Goal: Task Accomplishment & Management: Use online tool/utility

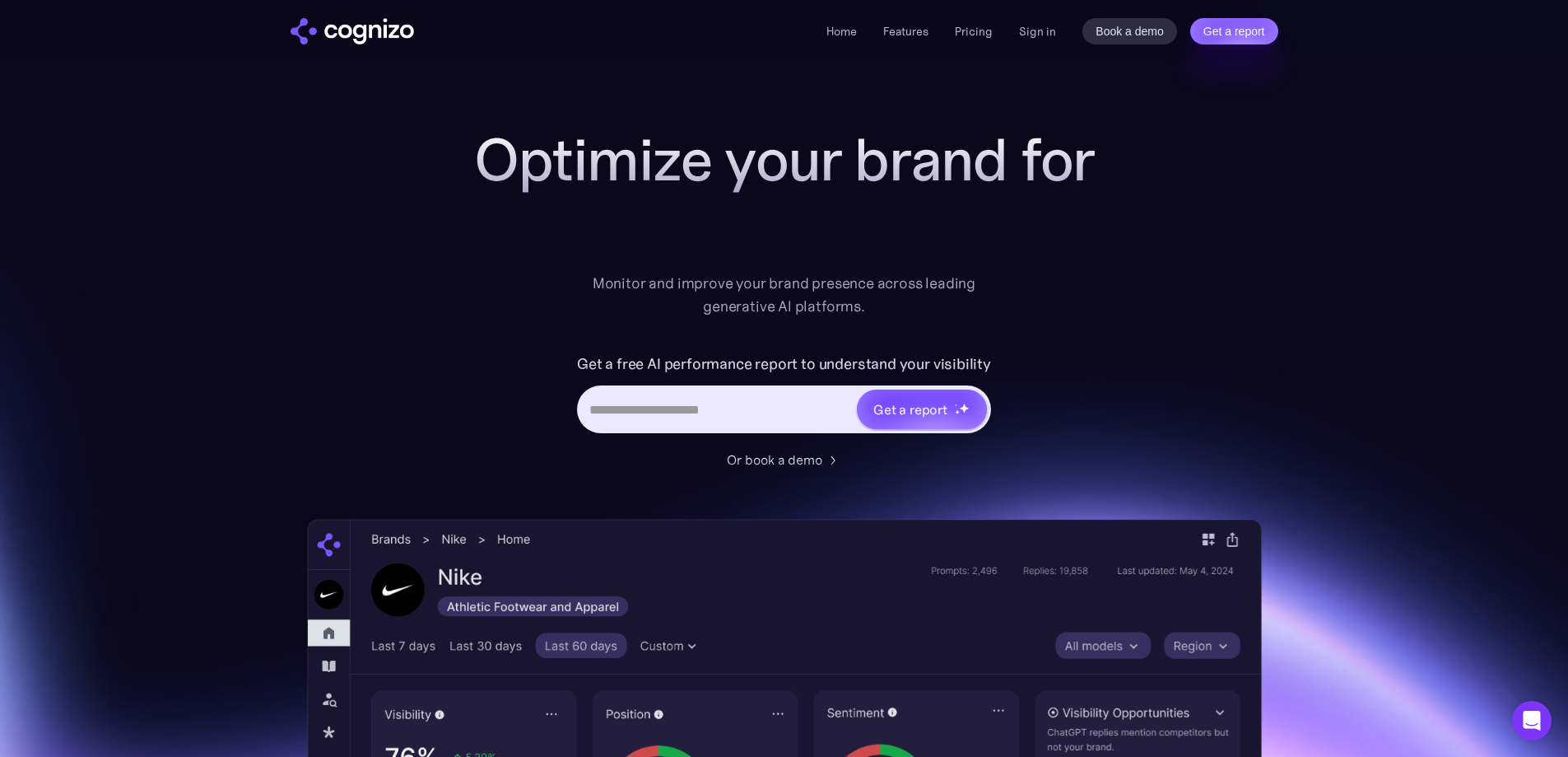
click at [1035, 20] on div "Home Features Pricing Book a demo Get a report Sign in Book a demo Get a report" at bounding box center [1051, 31] width 451 height 26
click at [1035, 27] on link "Sign in" at bounding box center [1037, 31] width 37 height 20
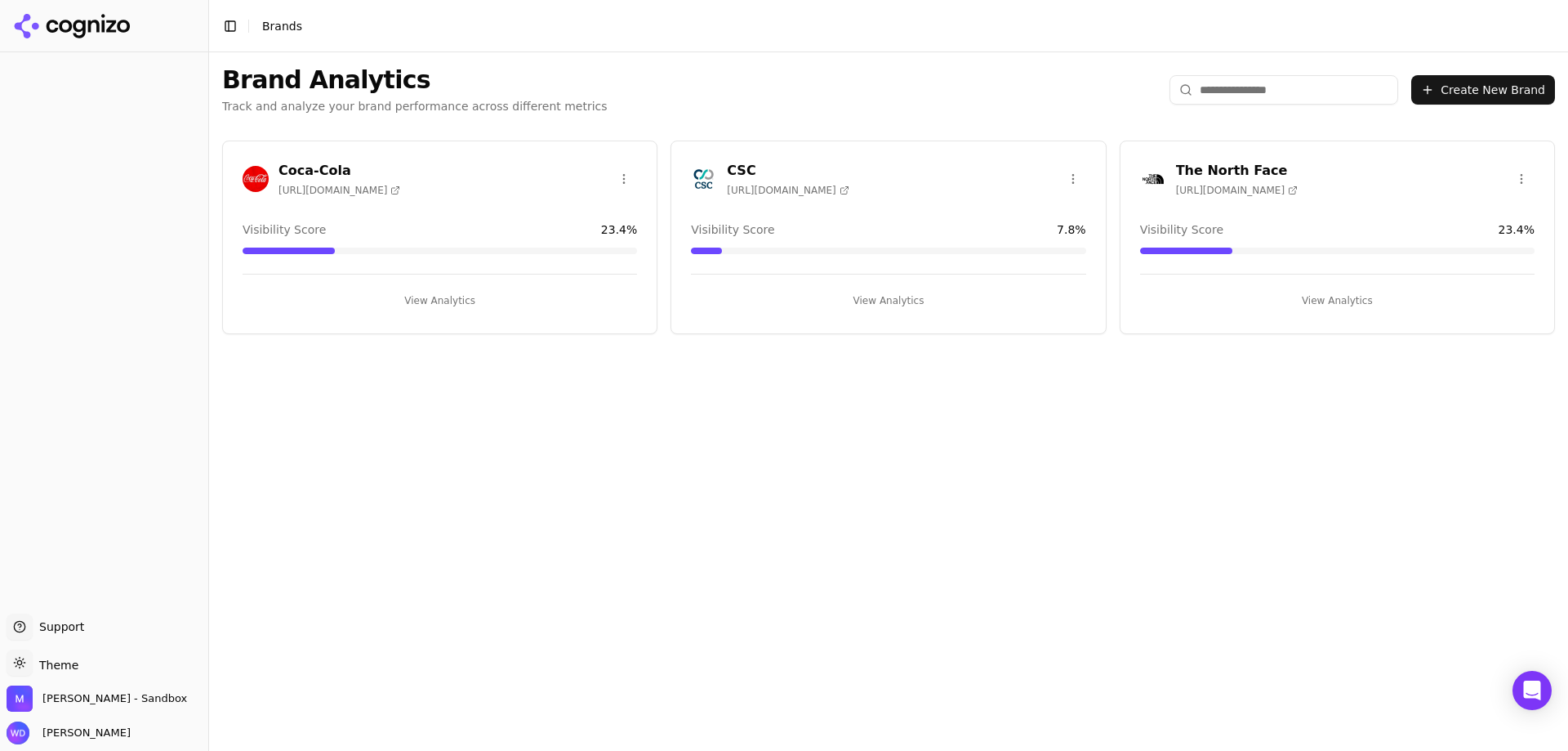
click at [911, 305] on button "View Analytics" at bounding box center [888, 300] width 395 height 26
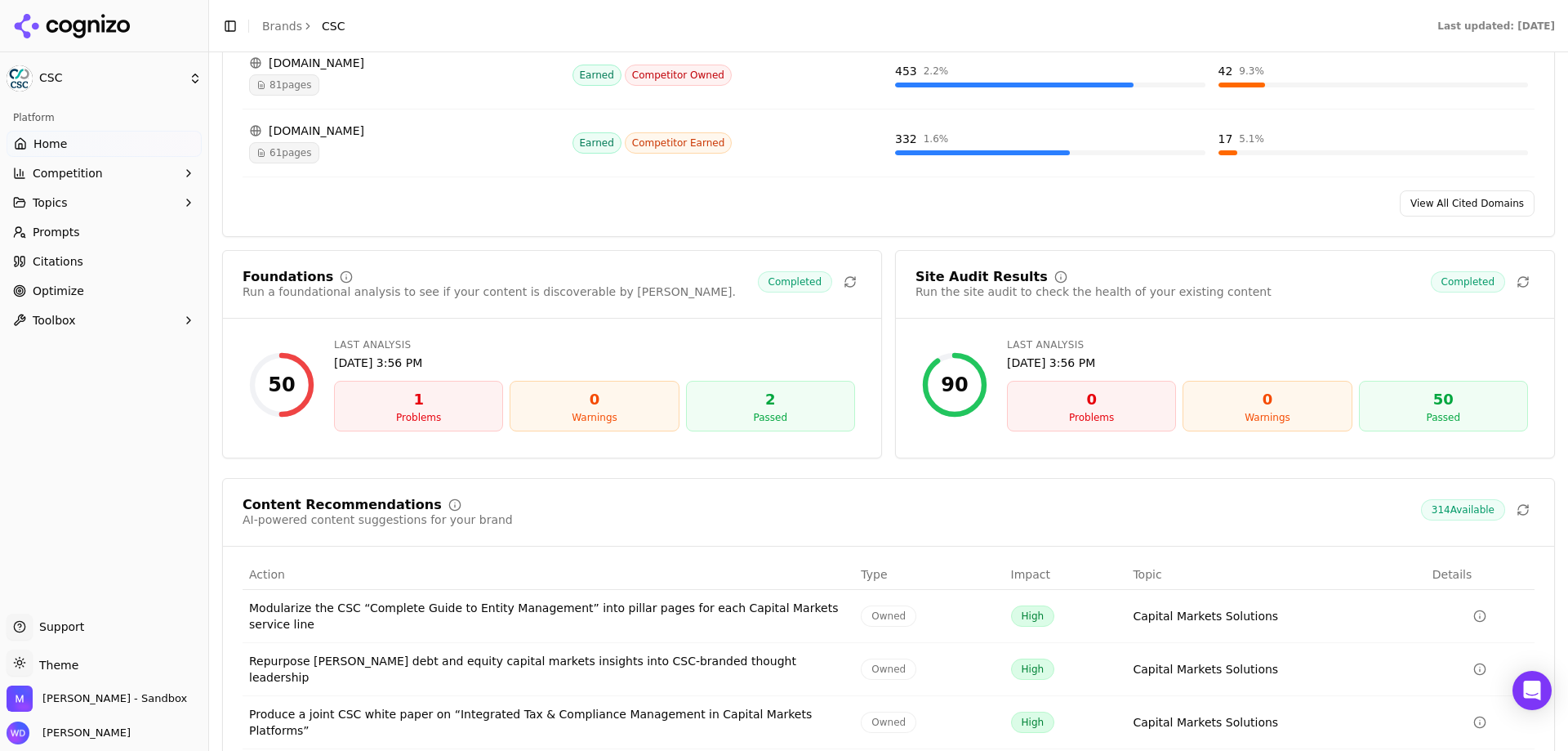
scroll to position [2042, 0]
click at [1436, 206] on link "View All Cited Domains" at bounding box center [1467, 202] width 134 height 26
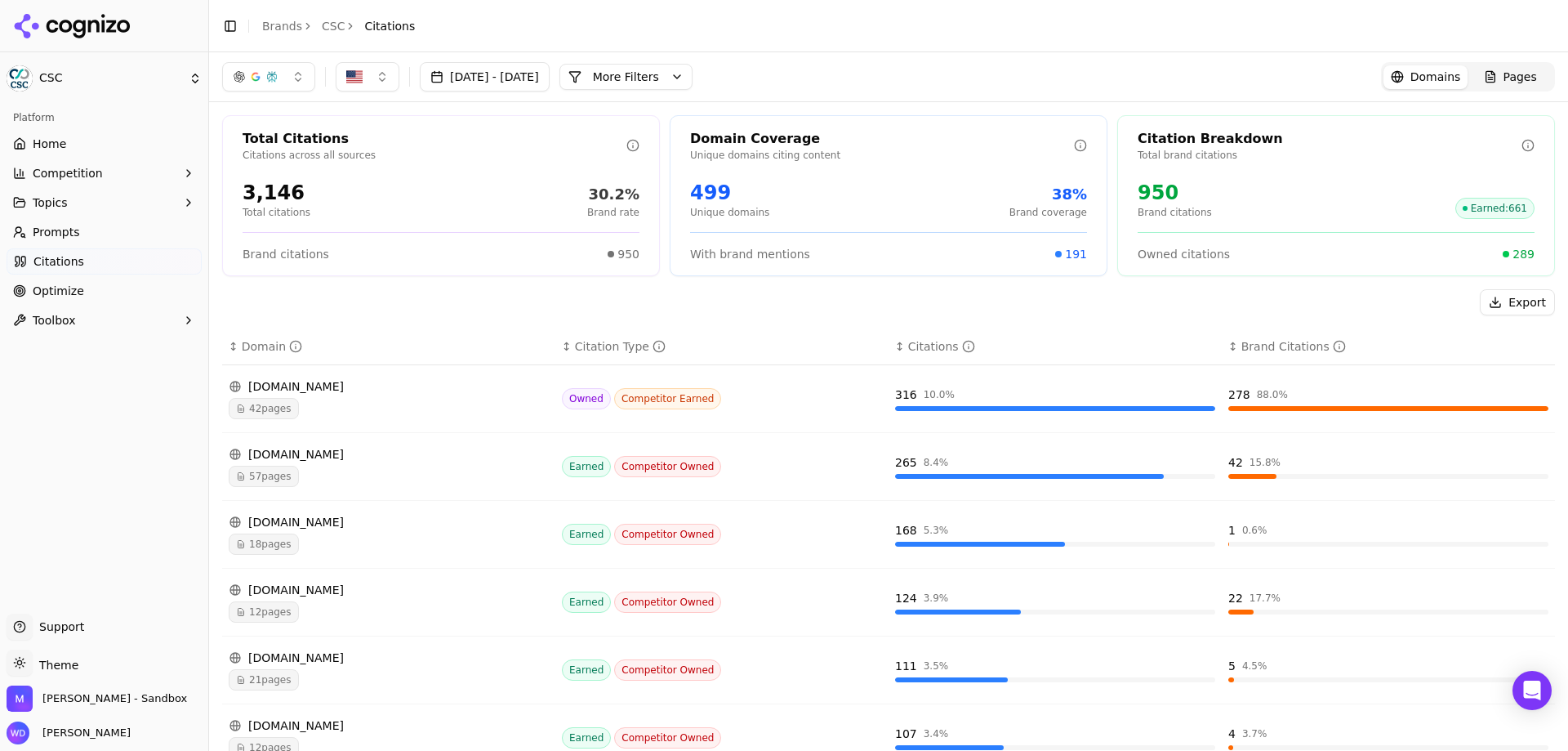
click at [693, 79] on button "More Filters" at bounding box center [626, 76] width 133 height 26
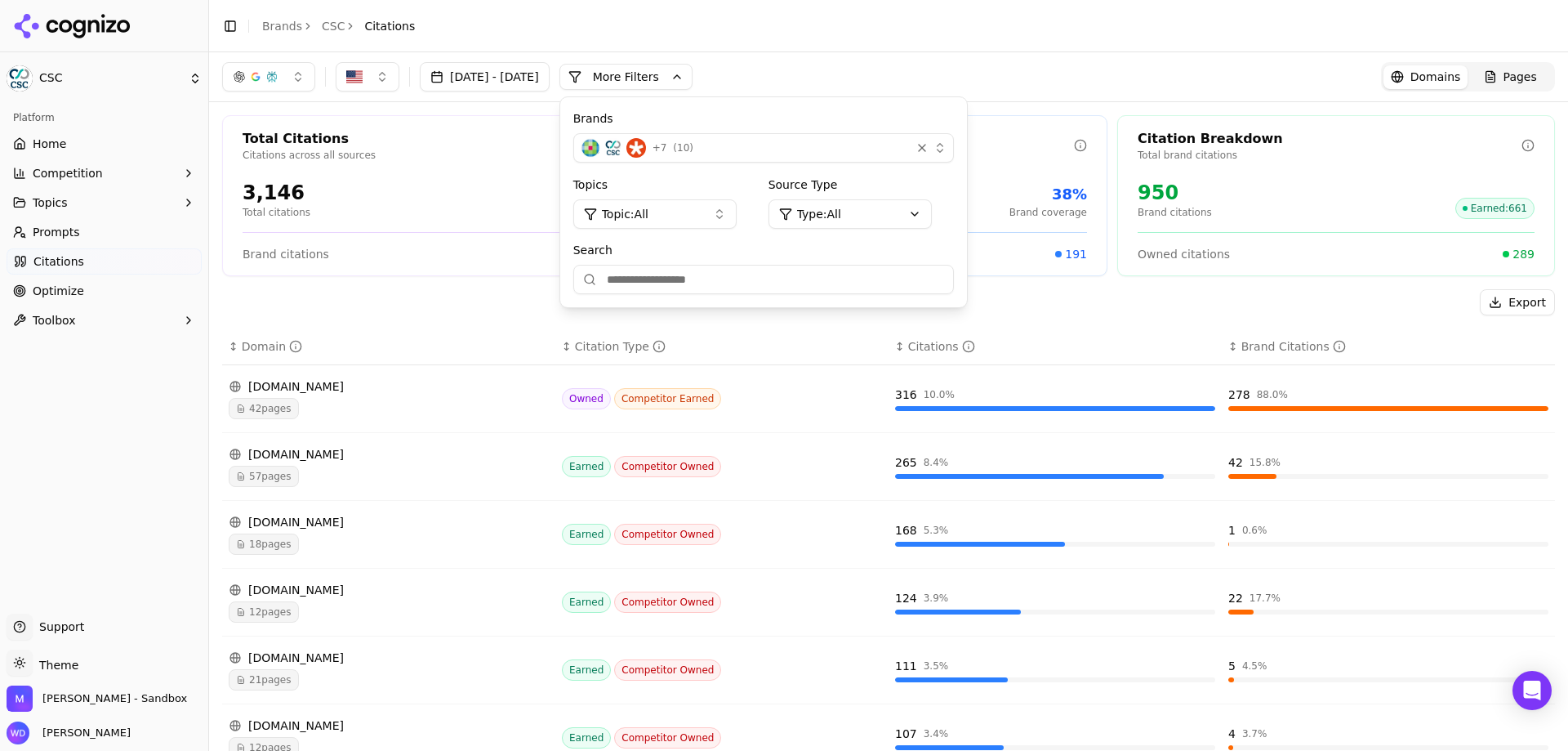
click at [905, 139] on div "+ 7 ( 10 )" at bounding box center [742, 148] width 323 height 20
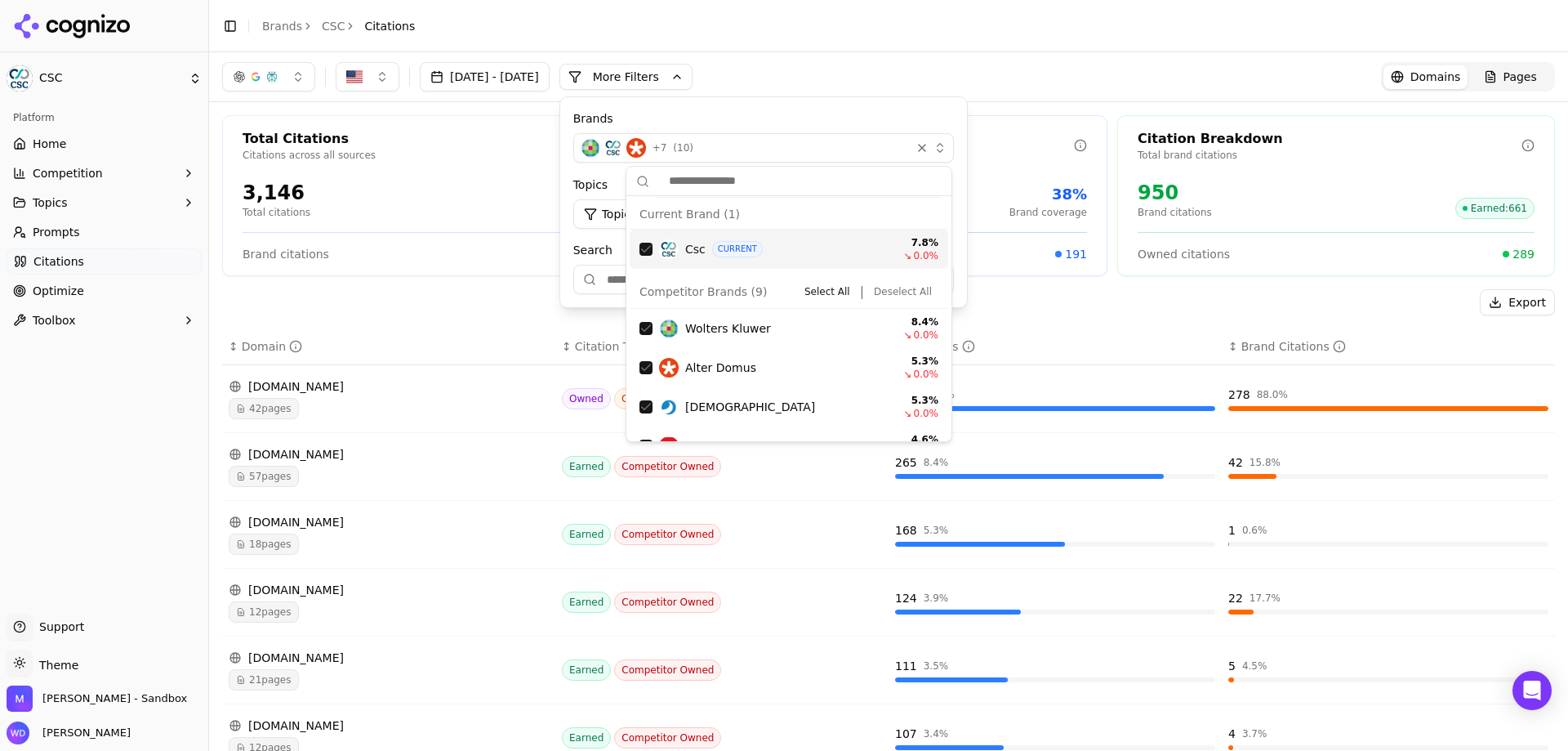
click at [911, 22] on header "Toggle Sidebar Brands CSC Citations" at bounding box center [888, 26] width 1359 height 52
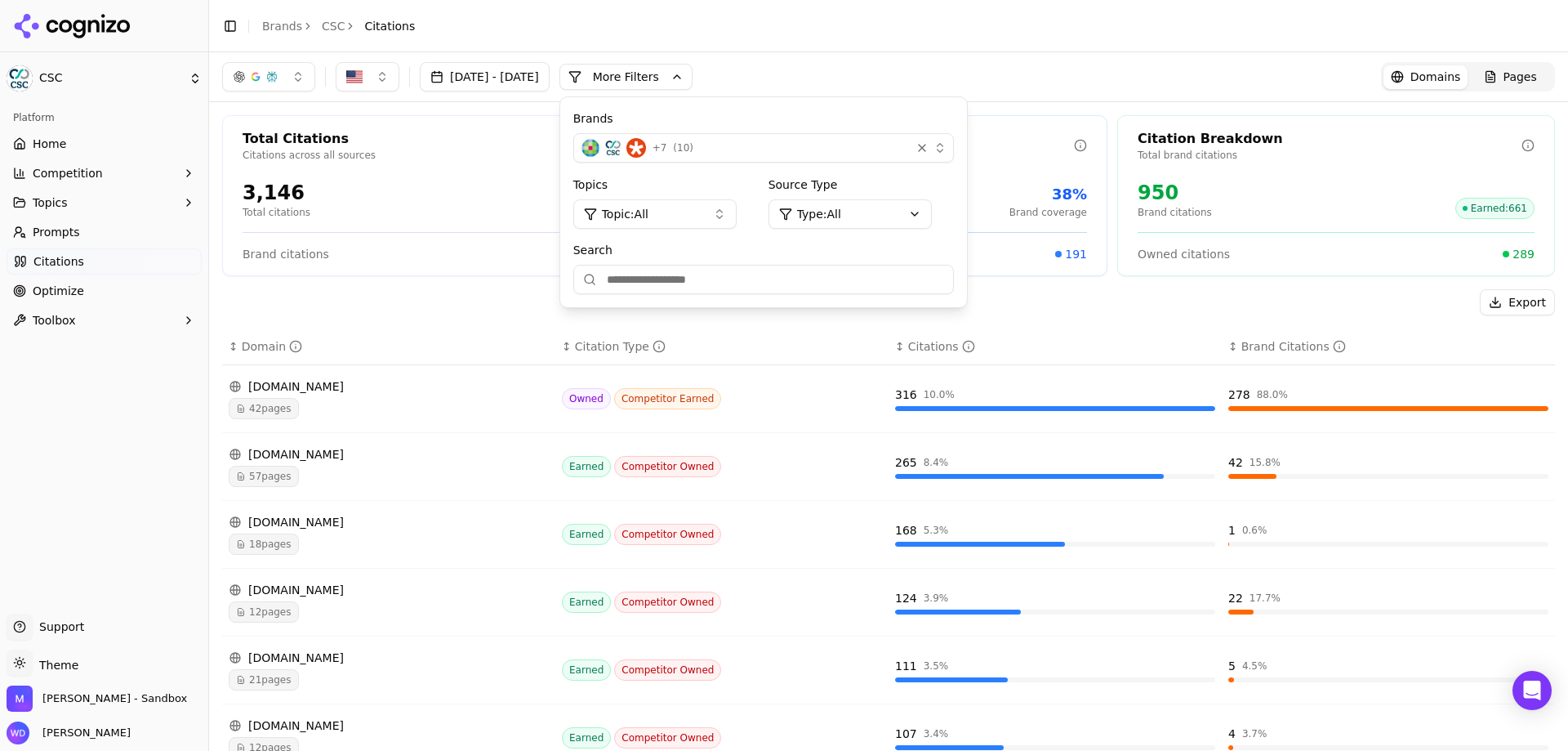
click at [888, 50] on header "Toggle Sidebar Brands CSC Citations" at bounding box center [888, 26] width 1359 height 52
click at [70, 405] on div "Platform Home Competition Topics Prompts Citations Optimize Toolbox" at bounding box center [104, 353] width 209 height 509
click at [195, 455] on div "Platform Home Competition Topics Prompts Citations Optimize Toolbox" at bounding box center [104, 353] width 209 height 509
click at [737, 214] on button "Topic: All" at bounding box center [655, 213] width 163 height 30
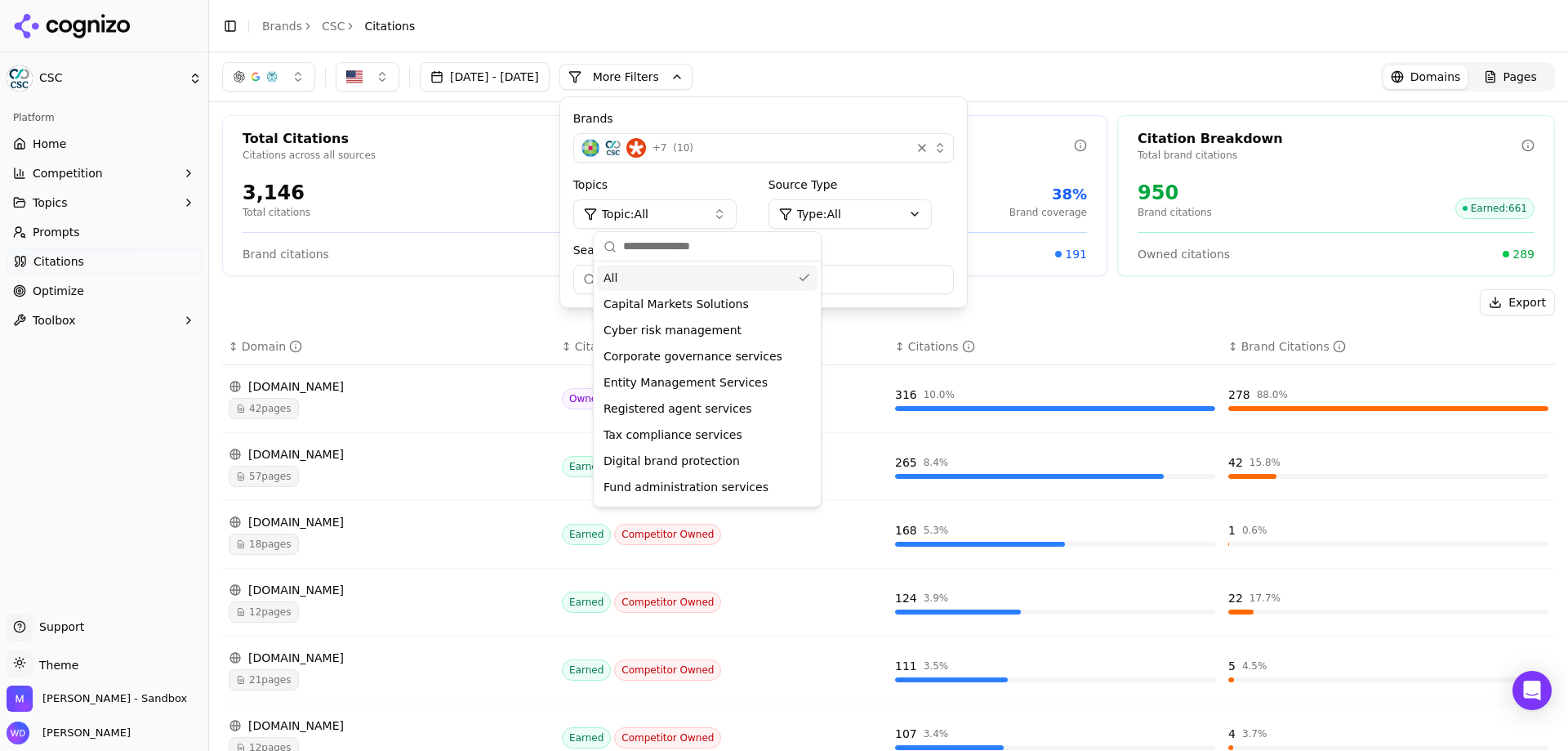
click at [737, 214] on button "Topic: All" at bounding box center [655, 213] width 163 height 30
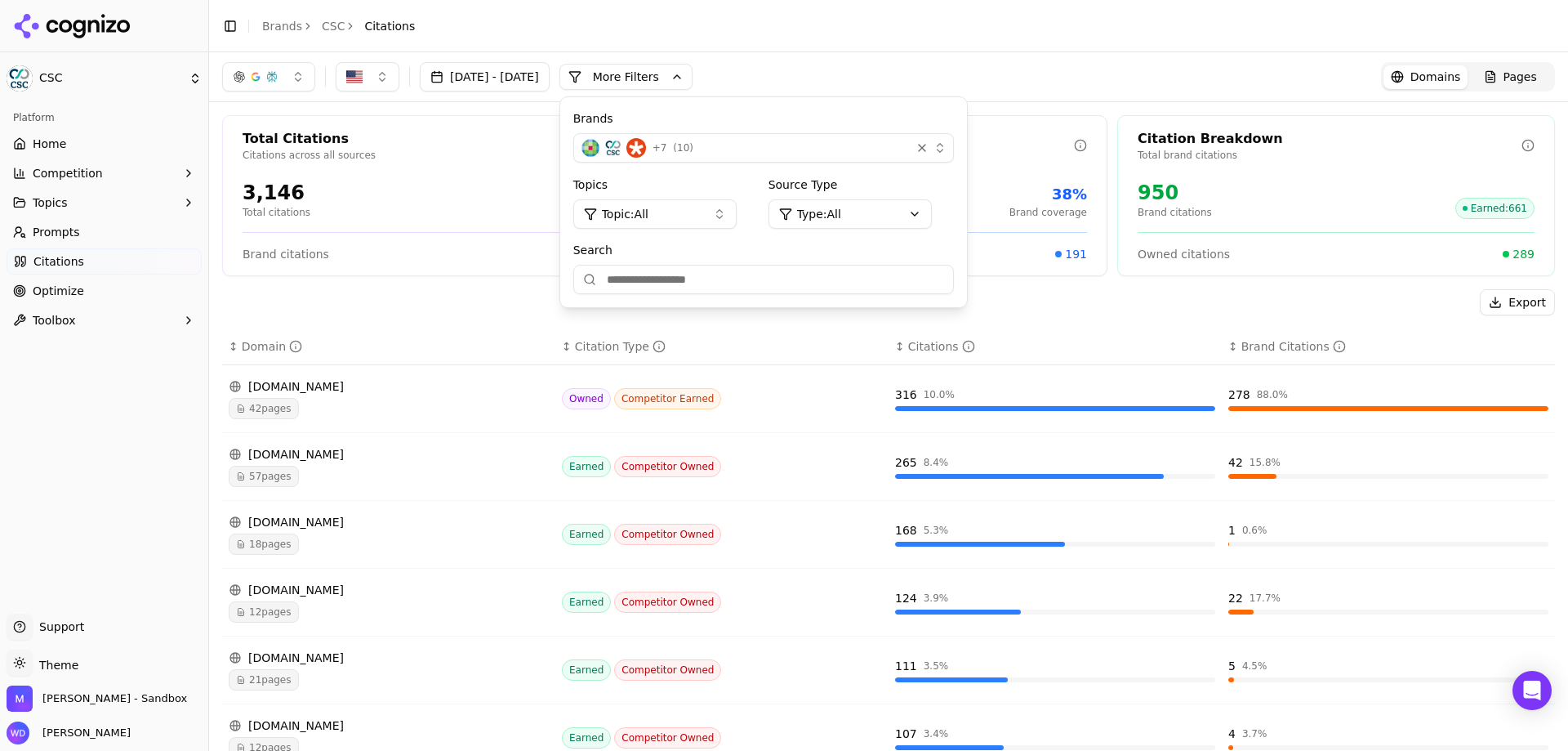
click at [967, 222] on div "Brands + 7 ( 10 ) Topics Topic: All Source Type Type: All Search" at bounding box center [764, 202] width 407 height 210
click at [968, 215] on html "CSC Platform Home Competition Topics Prompts Citations Optimize Toolbox Support…" at bounding box center [784, 376] width 1568 height 751
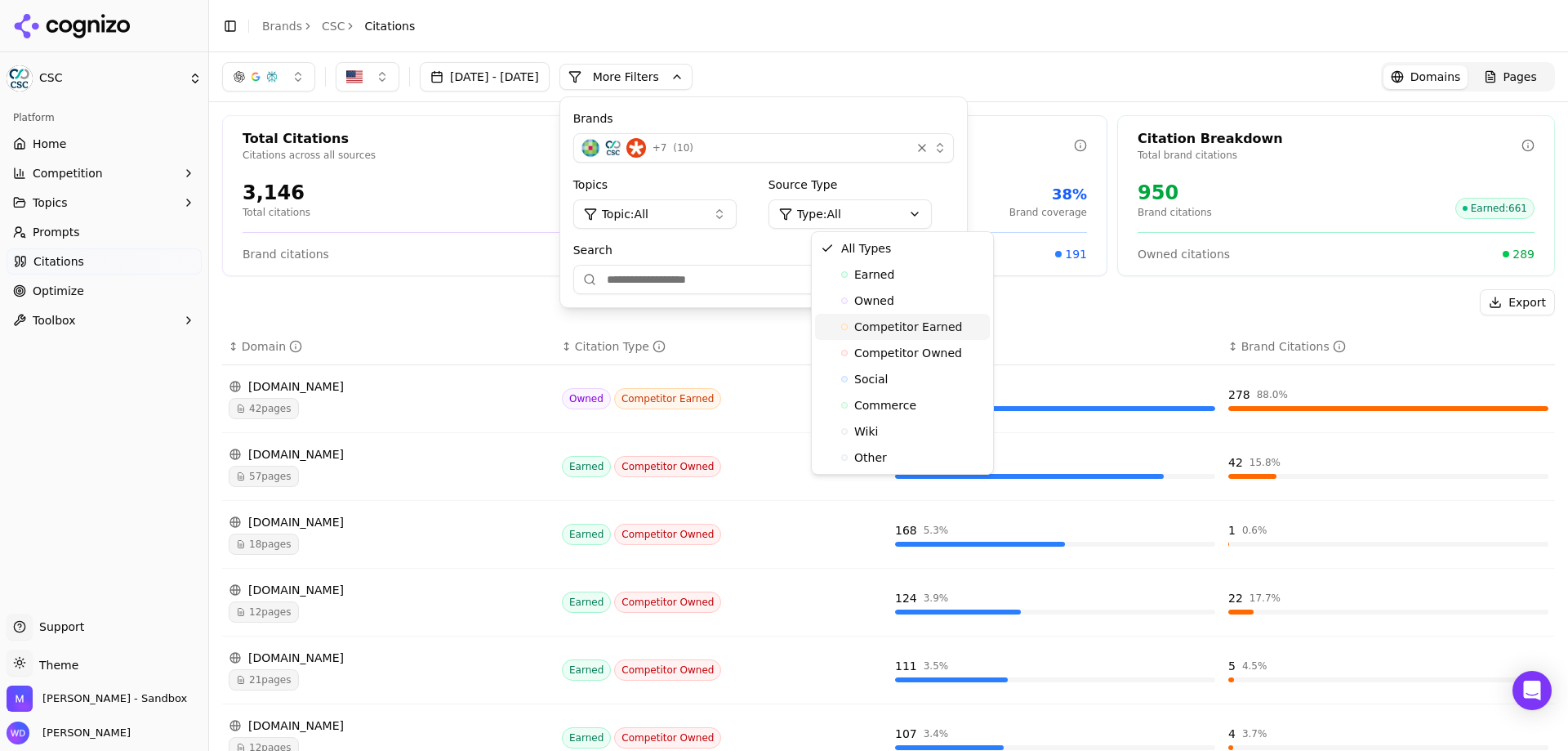
click at [879, 323] on span "Competitor Earned" at bounding box center [907, 326] width 108 height 16
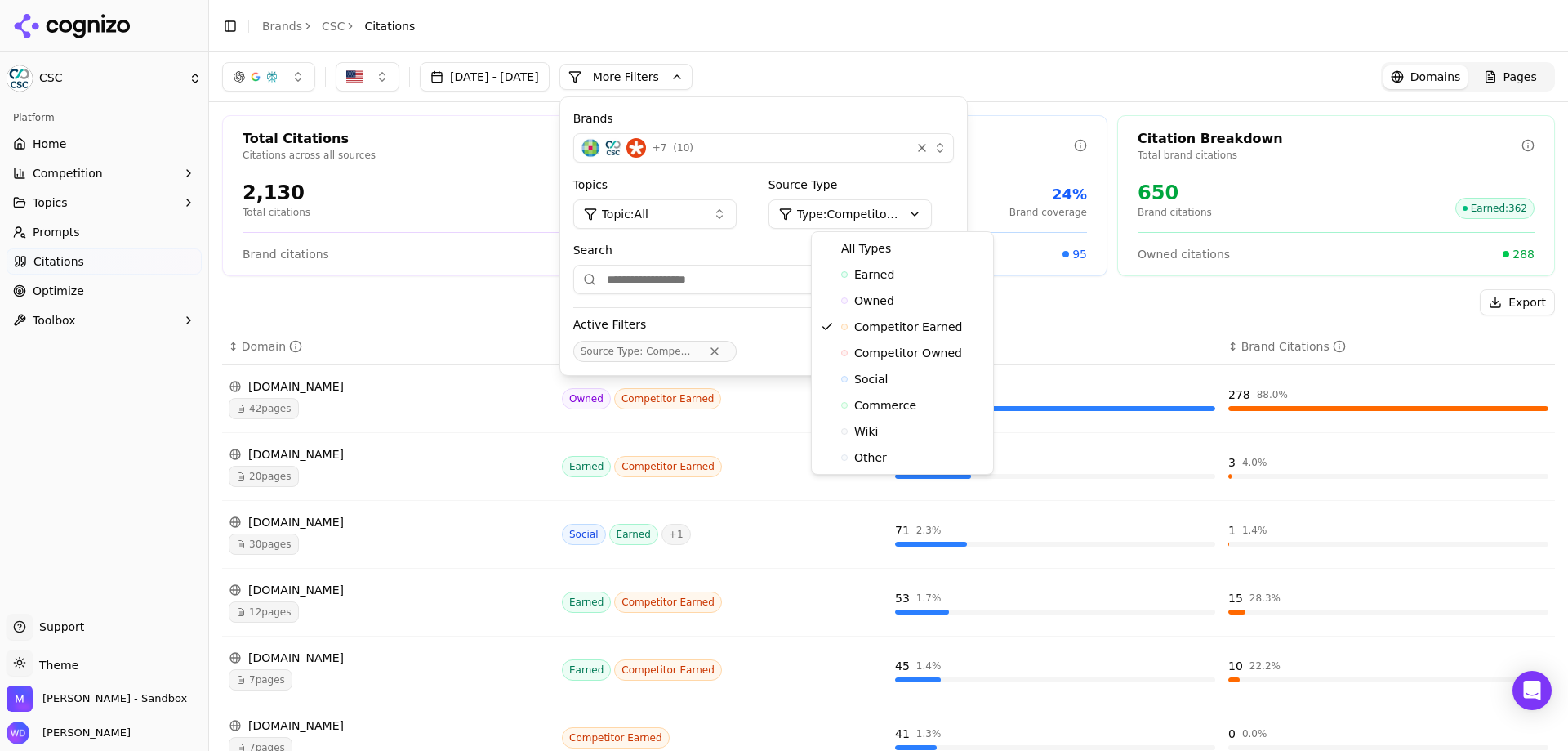
click at [911, 226] on html "CSC Platform Home Competition Topics Prompts Citations Optimize Toolbox Support…" at bounding box center [784, 376] width 1568 height 751
click at [906, 274] on div "Earned" at bounding box center [902, 274] width 174 height 26
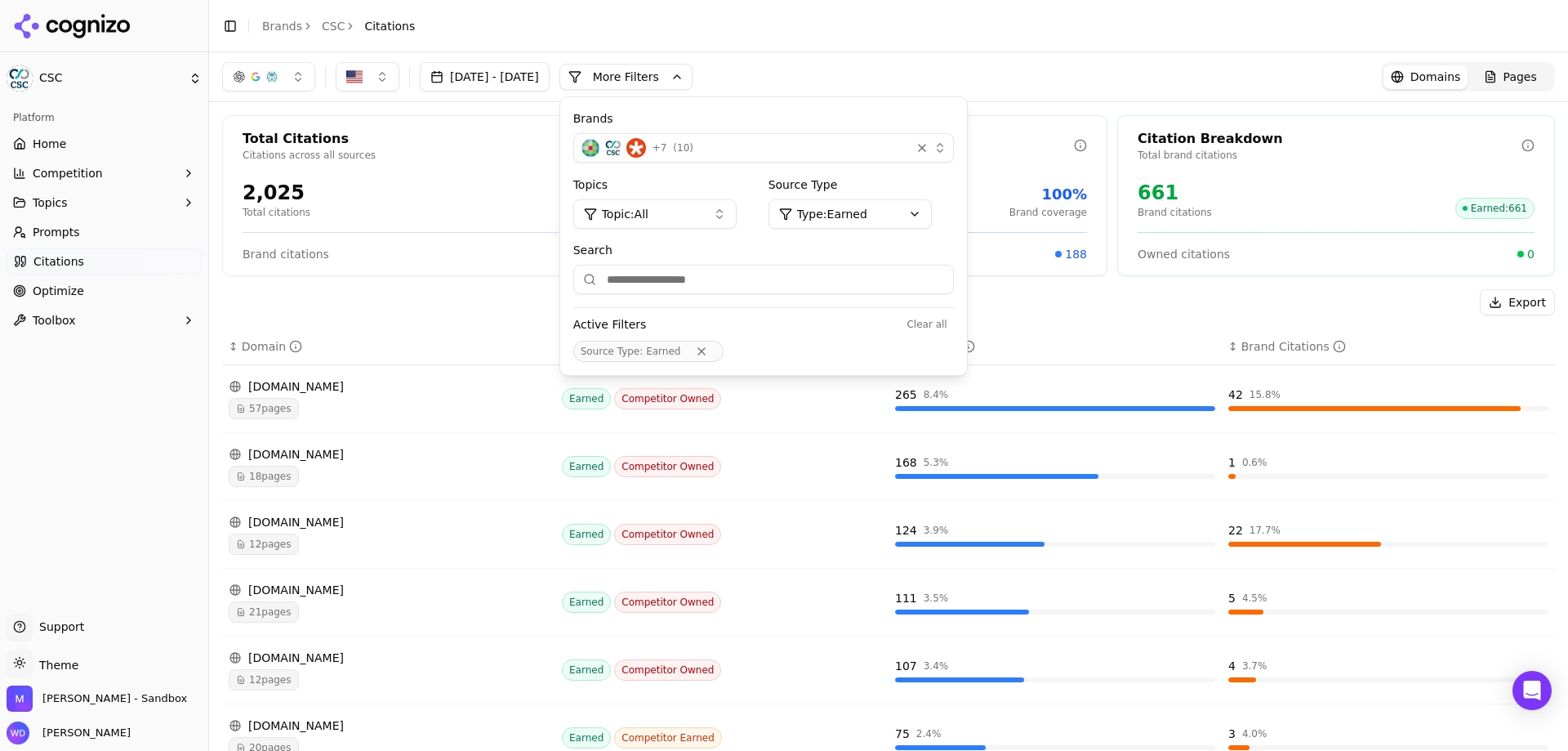
click at [906, 215] on html "CSC Platform Home Competition Topics Prompts Citations Optimize Toolbox Support…" at bounding box center [784, 376] width 1568 height 751
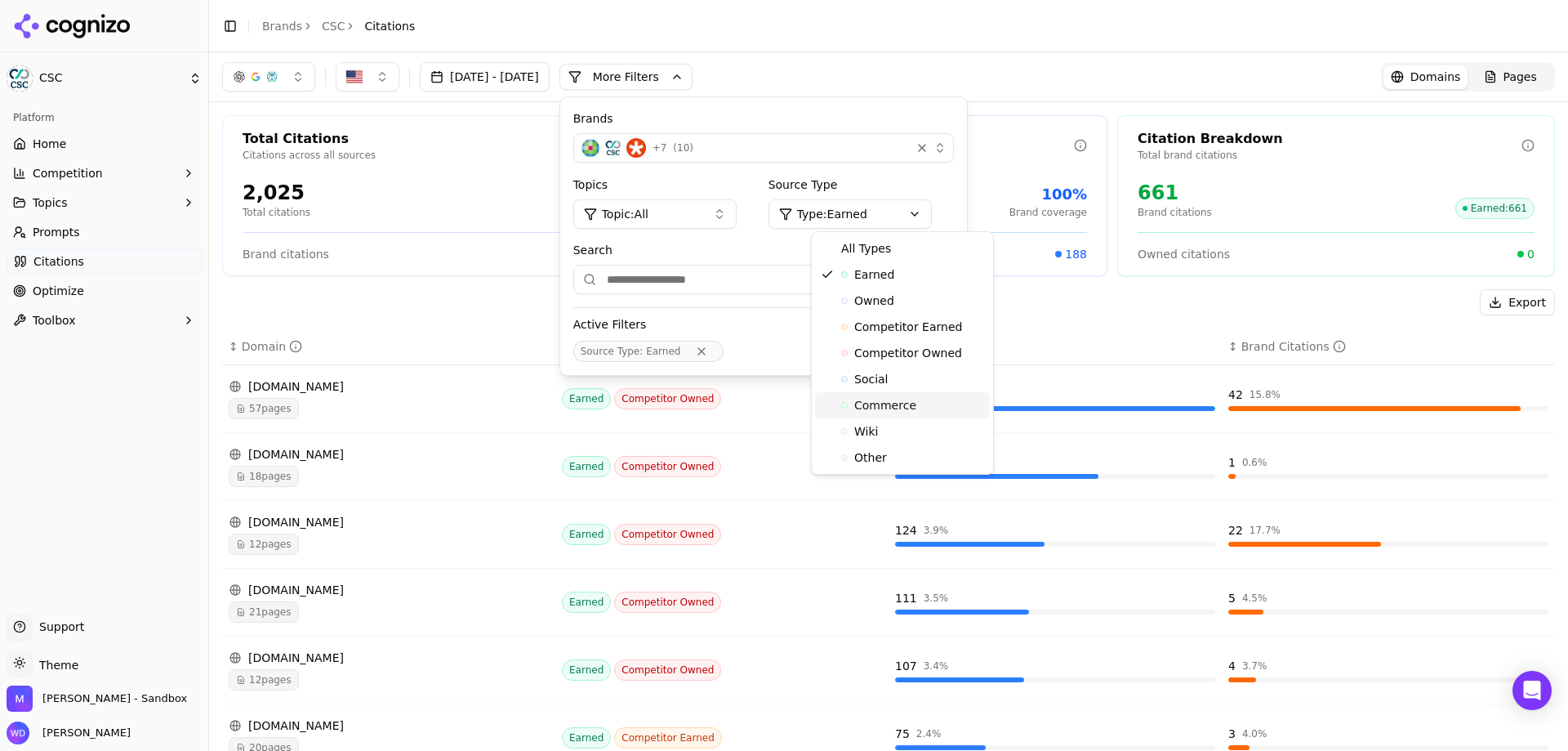
click at [911, 397] on div "Commerce" at bounding box center [902, 404] width 174 height 26
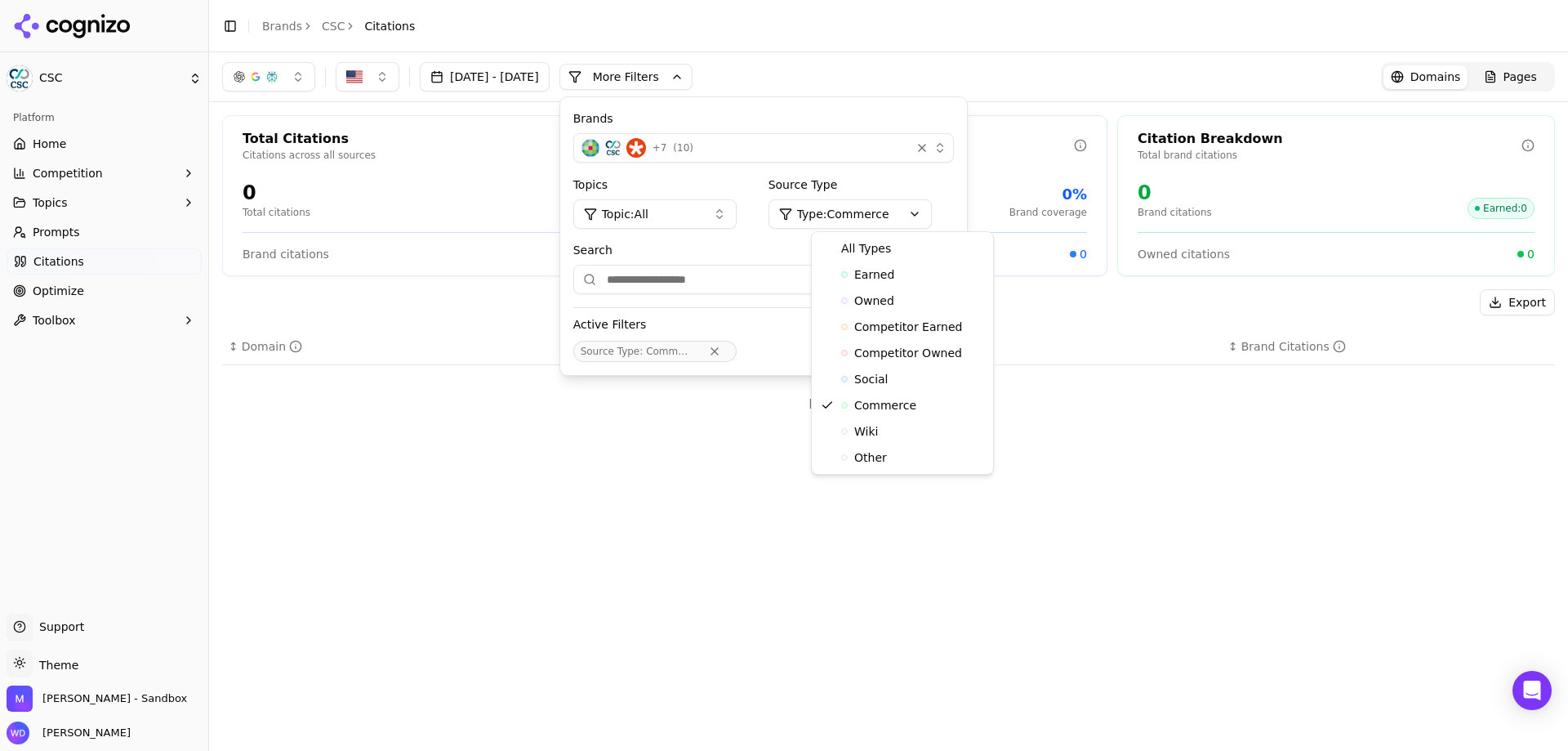
click at [923, 217] on html "CSC Platform Home Competition Topics Prompts Citations Optimize Toolbox Support…" at bounding box center [784, 376] width 1568 height 751
click at [889, 456] on div "Other" at bounding box center [902, 457] width 174 height 26
click at [934, 219] on html "CSC Platform Home Competition Topics Prompts Citations Optimize Toolbox Support…" at bounding box center [784, 376] width 1568 height 751
click at [904, 251] on div "All Types" at bounding box center [902, 248] width 174 height 26
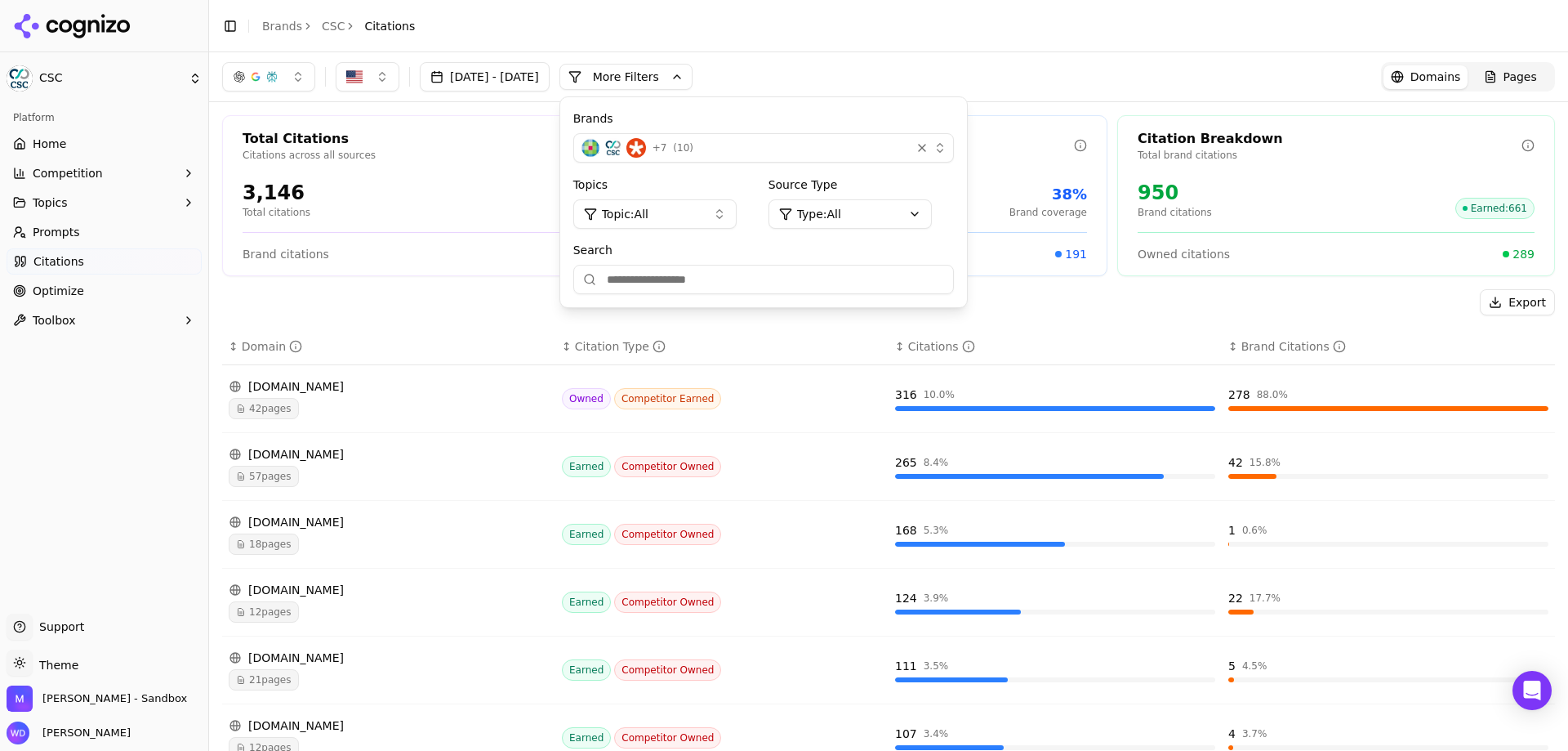
click at [203, 420] on button "Toggle Sidebar" at bounding box center [209, 376] width 13 height 751
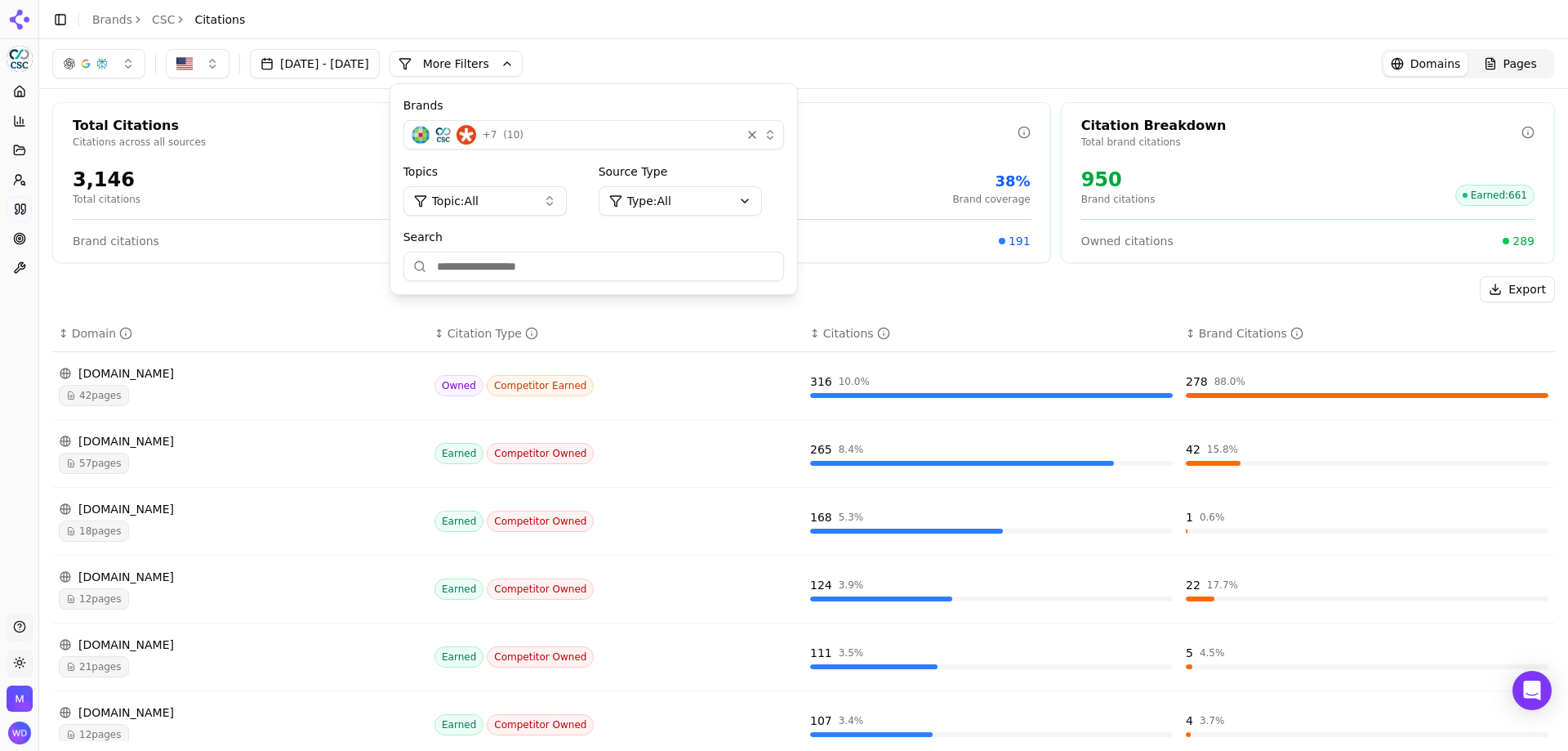
click at [22, 365] on div "Platform Home Competition Topics Prompts Citations Optimize Toolbox" at bounding box center [19, 338] width 38 height 535
click at [40, 342] on button "Toggle Sidebar" at bounding box center [38, 376] width 13 height 751
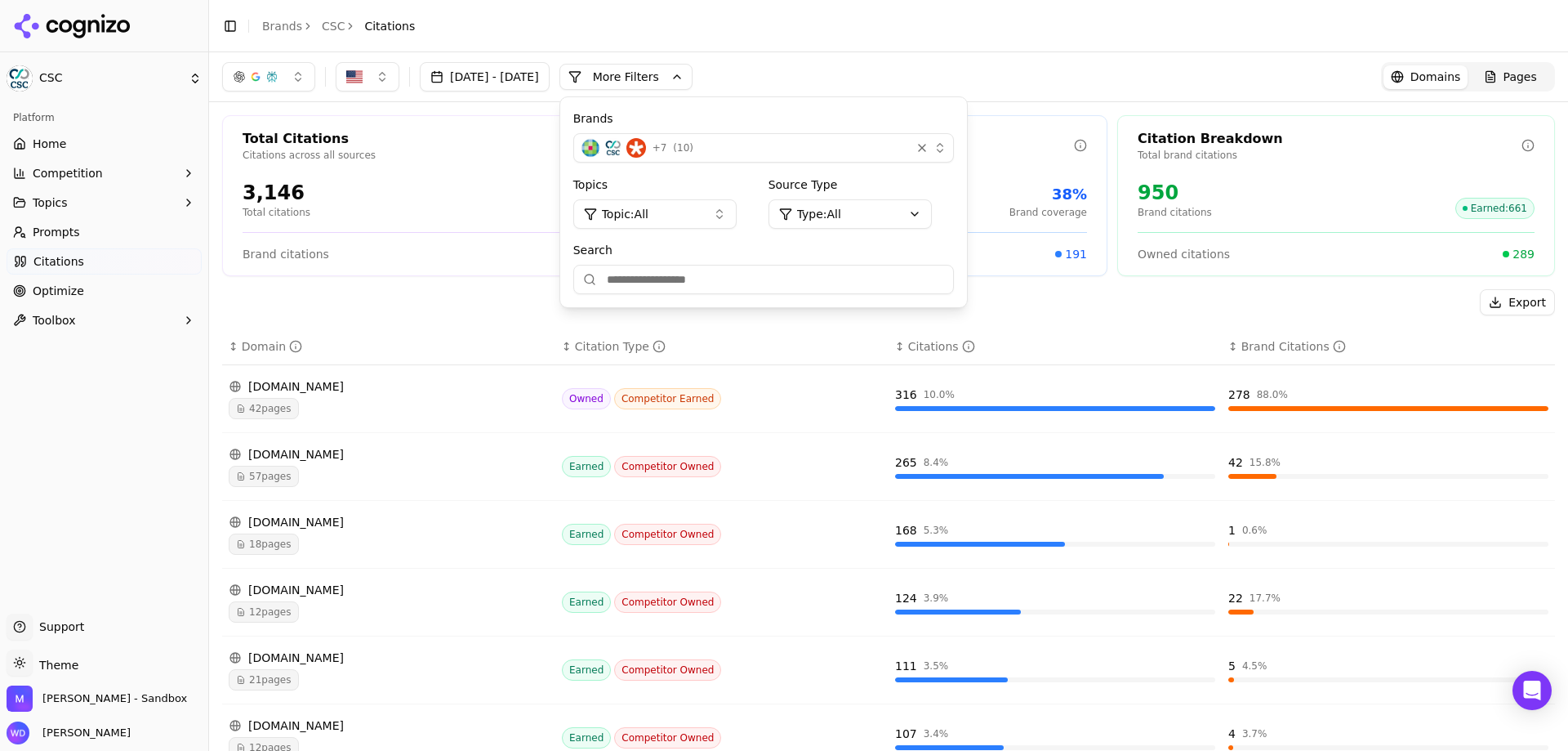
click at [693, 77] on button "More Filters" at bounding box center [626, 76] width 133 height 26
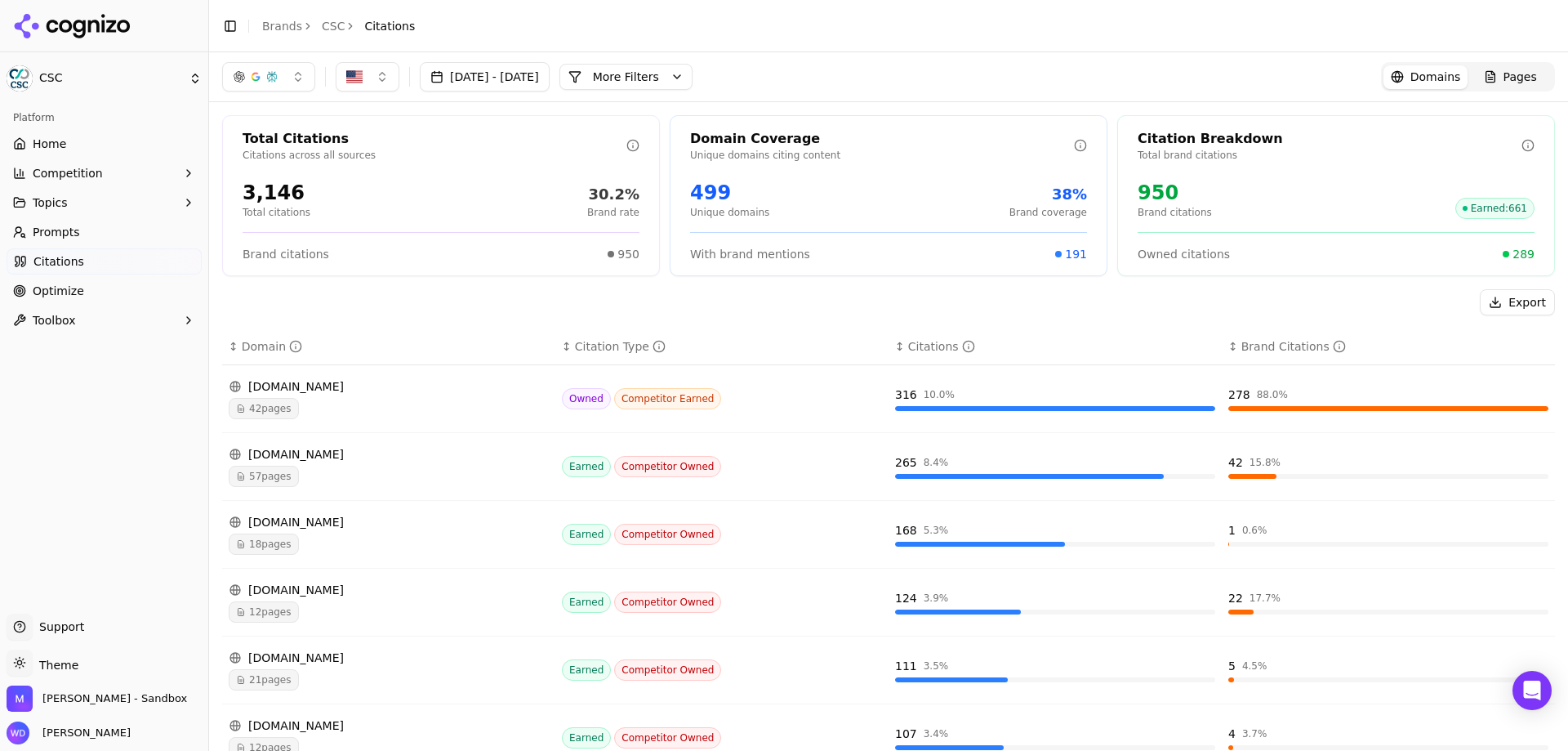
click at [53, 279] on link "Optimize" at bounding box center [104, 290] width 195 height 26
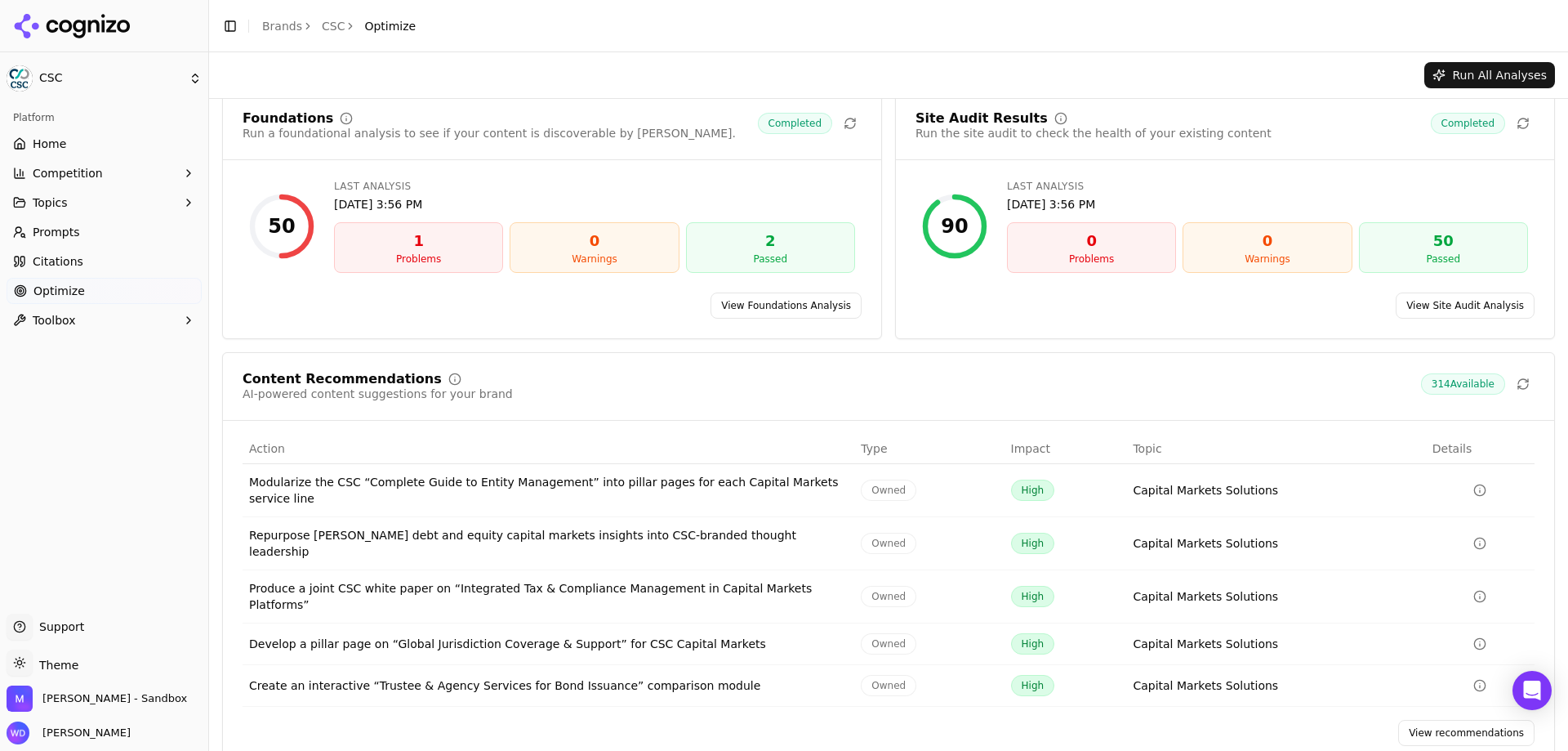
scroll to position [26, 0]
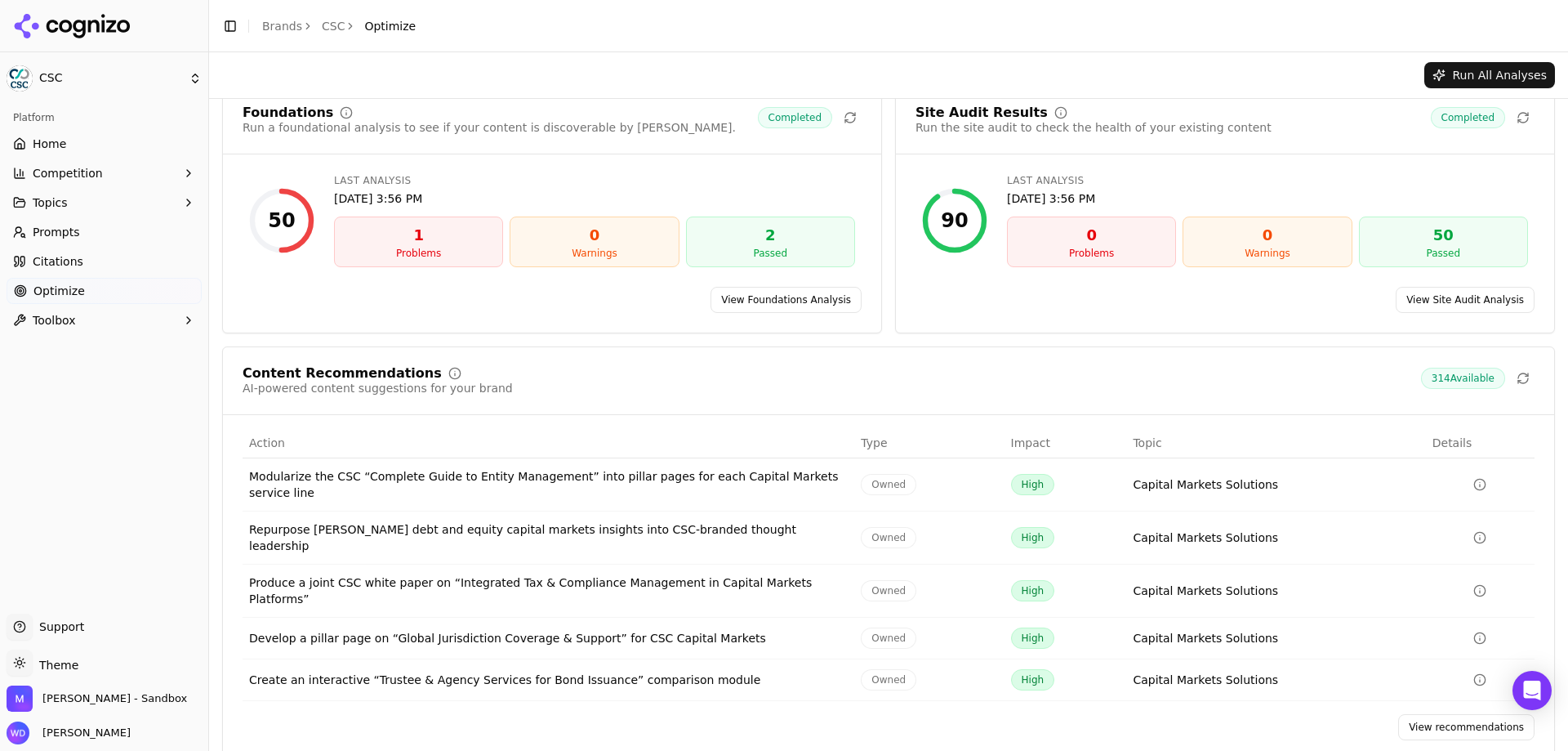
click at [89, 247] on ul "Home Competition Topics Prompts Citations Optimize Toolbox" at bounding box center [104, 232] width 195 height 203
click at [89, 254] on link "Citations" at bounding box center [104, 261] width 195 height 26
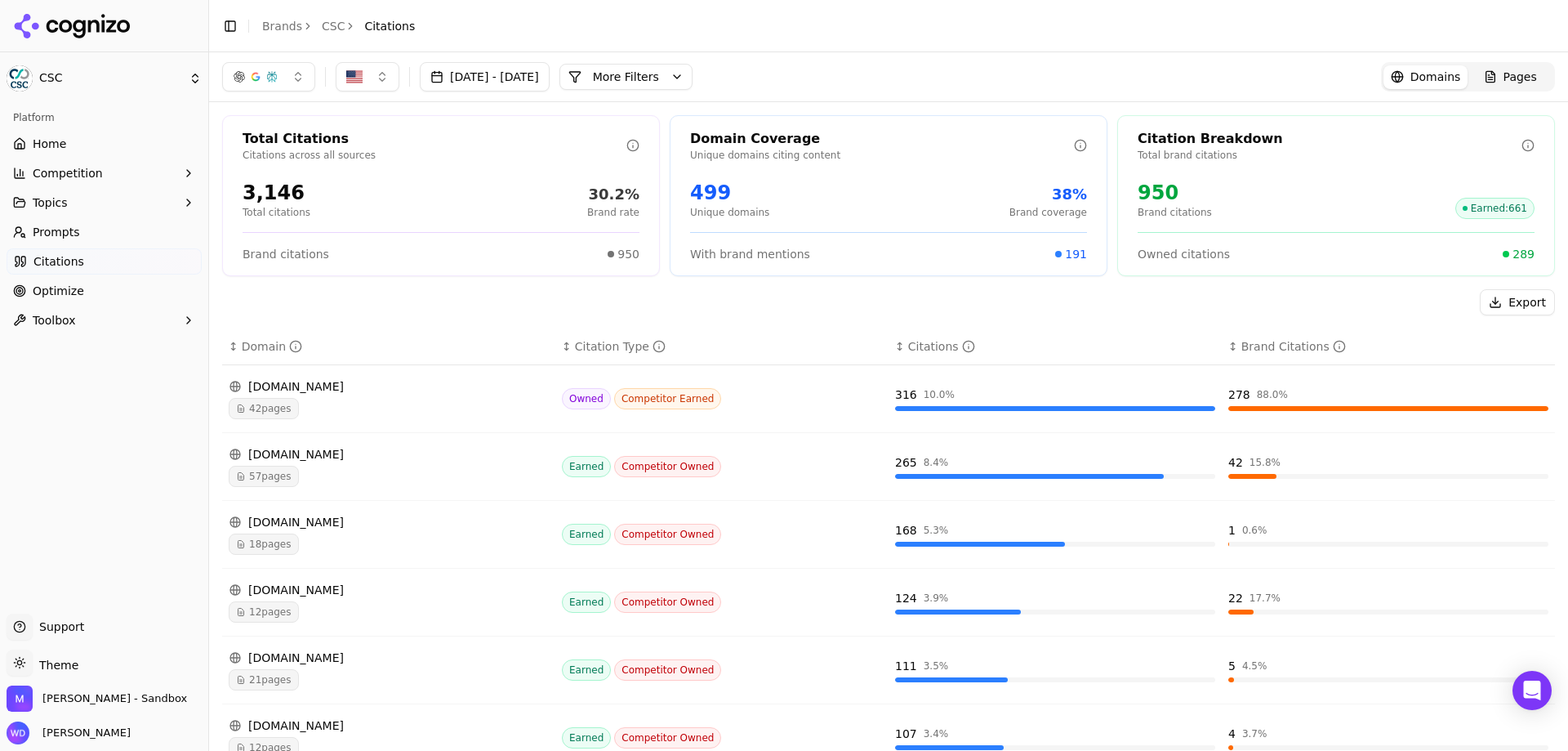
click at [92, 224] on link "Prompts" at bounding box center [104, 232] width 195 height 26
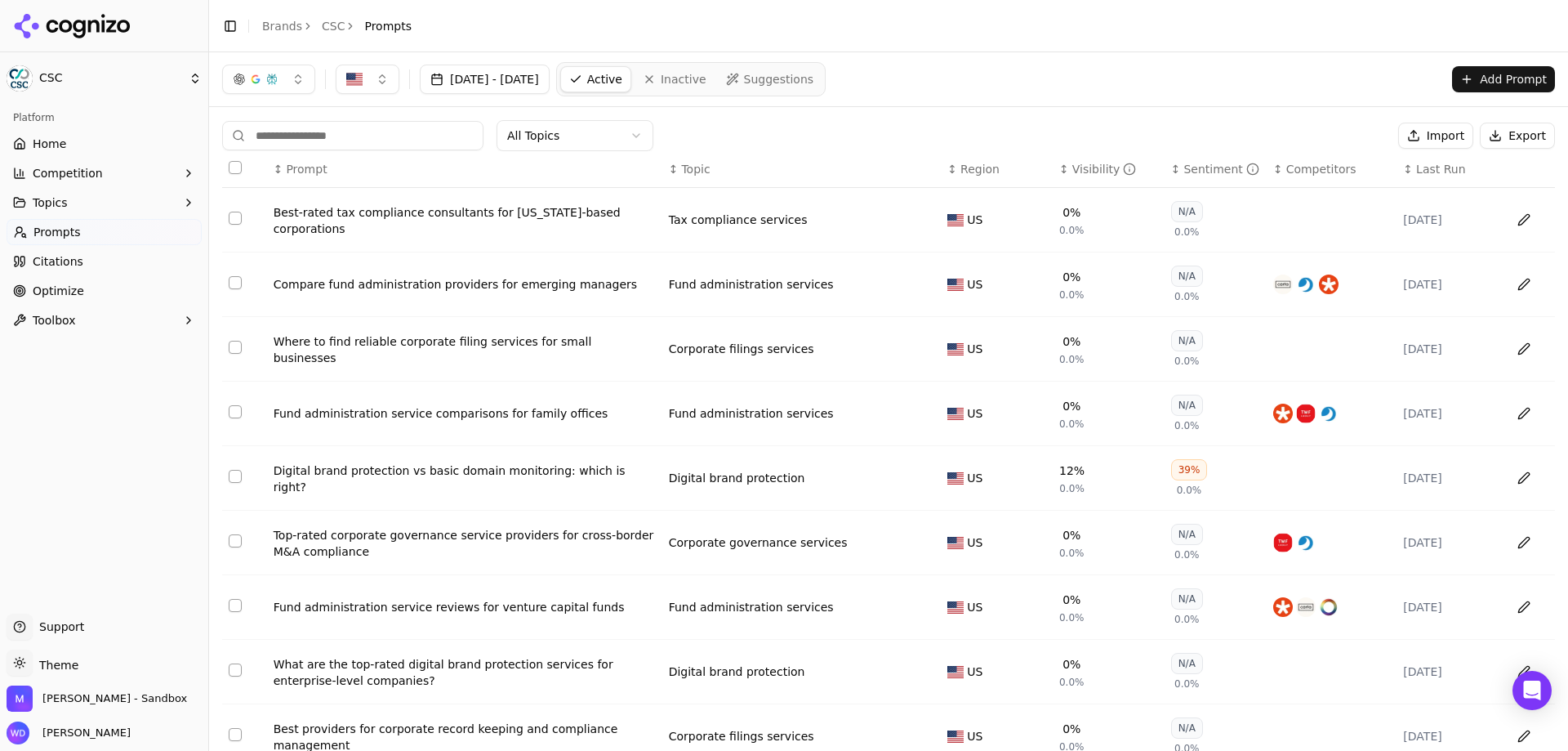
click at [68, 177] on span "Competition" at bounding box center [68, 173] width 71 height 16
click at [71, 244] on span "Explore" at bounding box center [104, 251] width 142 height 16
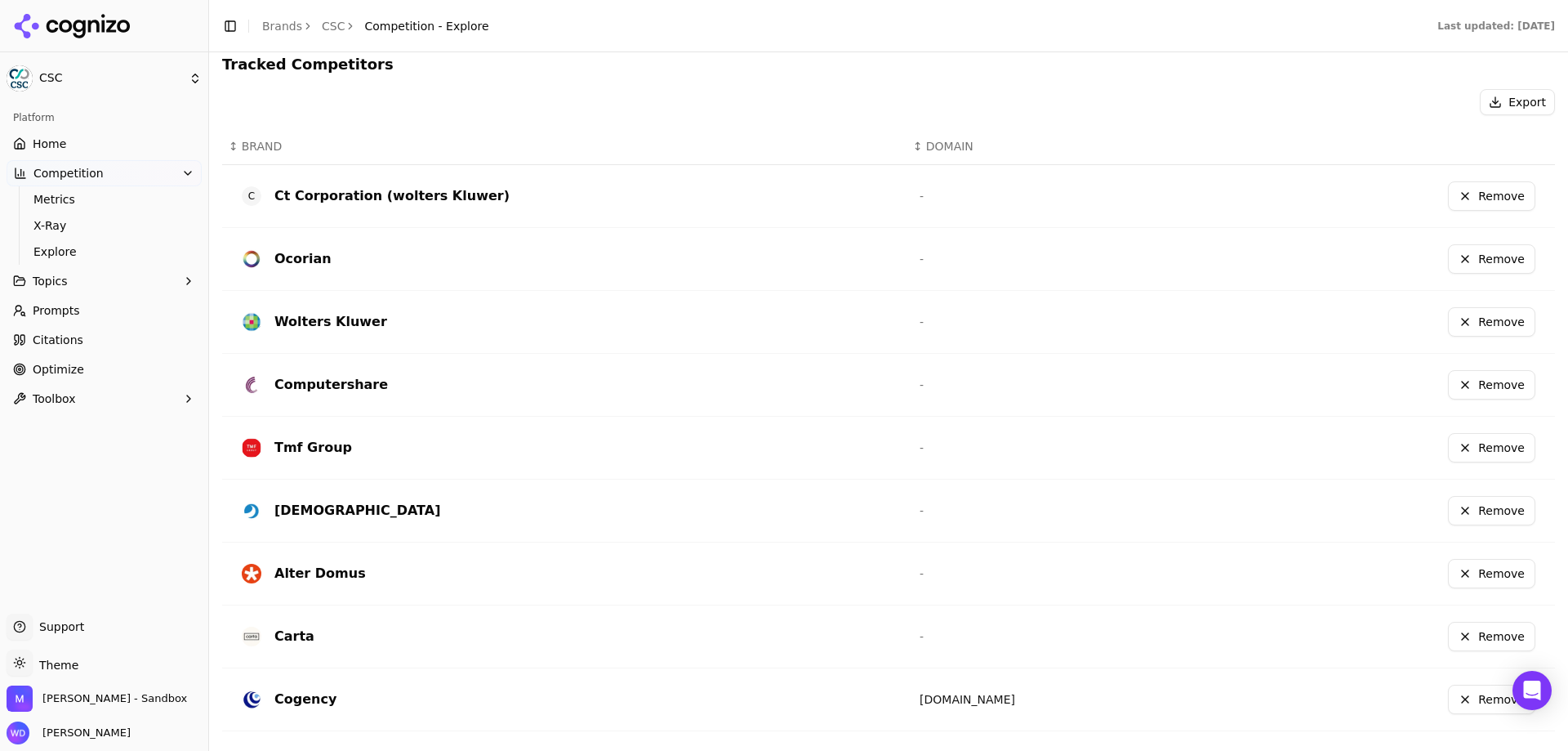
scroll to position [415, 0]
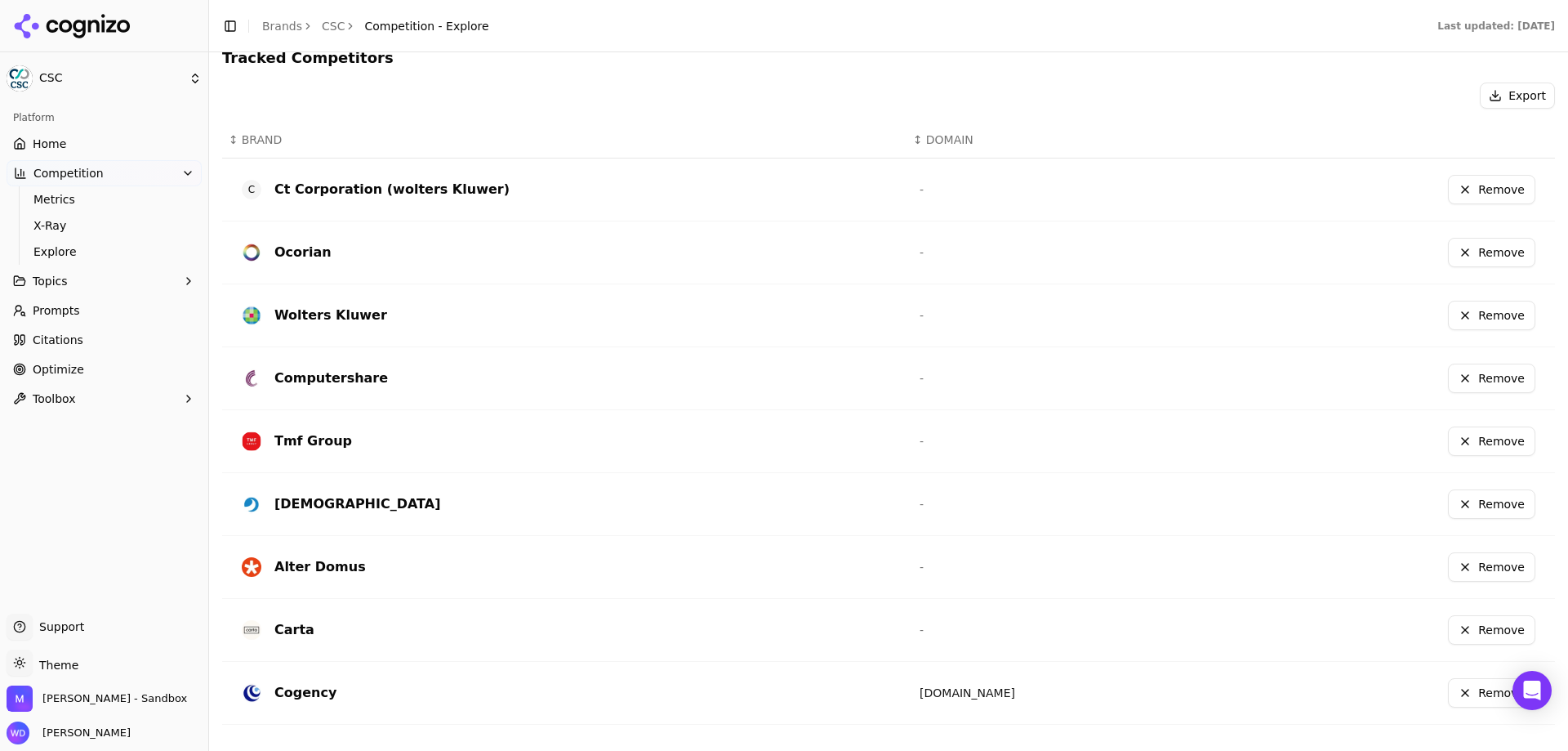
click at [52, 379] on link "Optimize" at bounding box center [104, 369] width 195 height 26
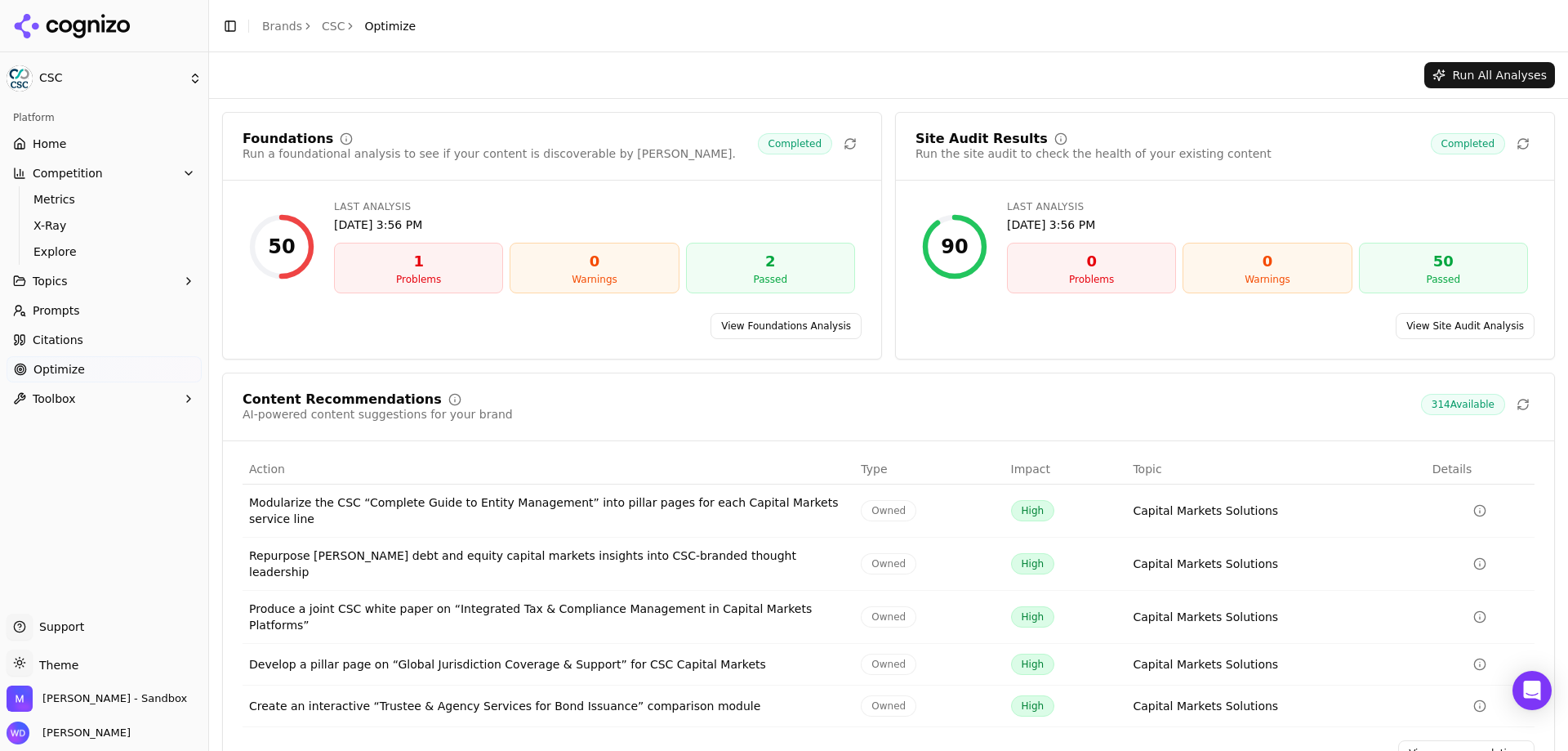
click at [65, 402] on span "Toolbox" at bounding box center [53, 398] width 43 height 16
click at [114, 431] on span "llms.txt Generator" at bounding box center [104, 424] width 142 height 16
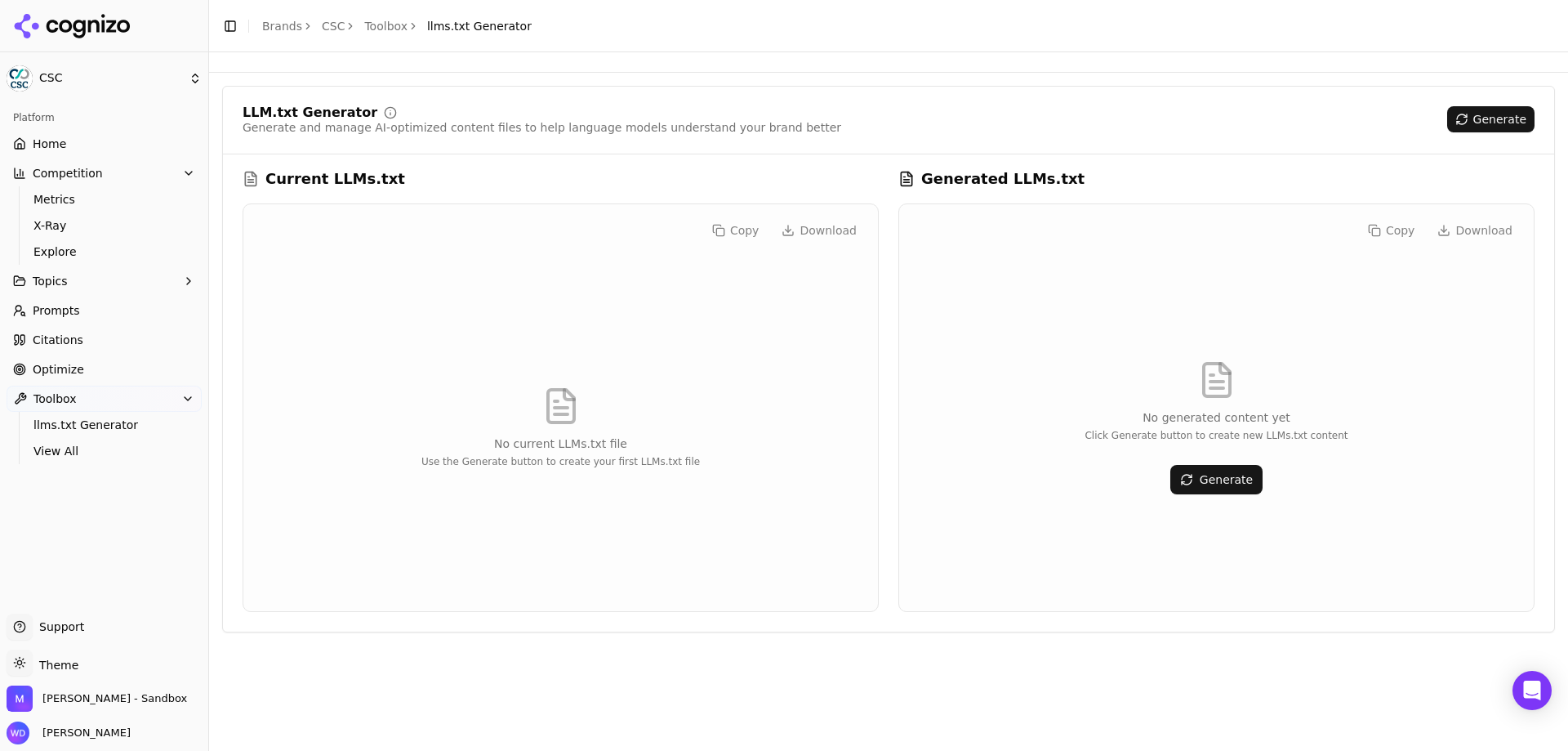
click at [1488, 126] on button "Generate" at bounding box center [1492, 118] width 88 height 26
